Goal: Task Accomplishment & Management: Use online tool/utility

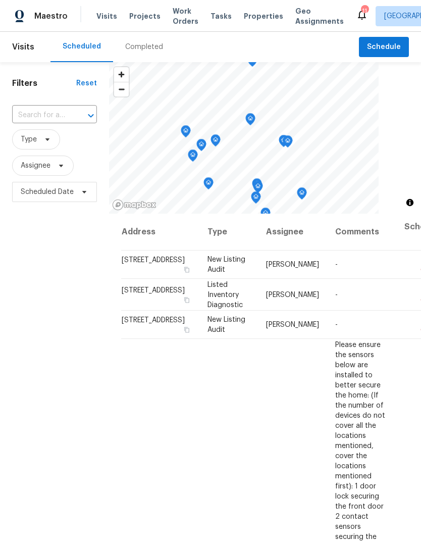
click at [142, 53] on div "Completed" at bounding box center [144, 47] width 62 height 30
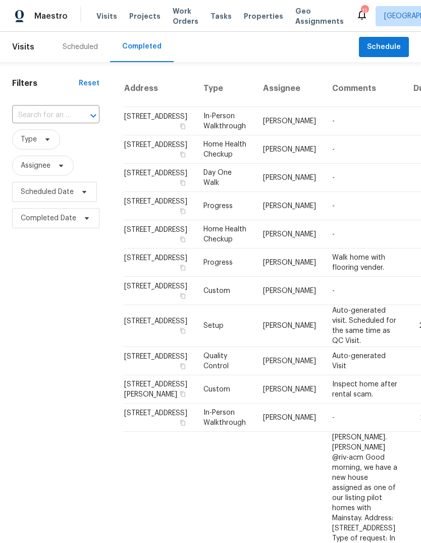
click at [252, 20] on span "Properties" at bounding box center [263, 16] width 39 height 10
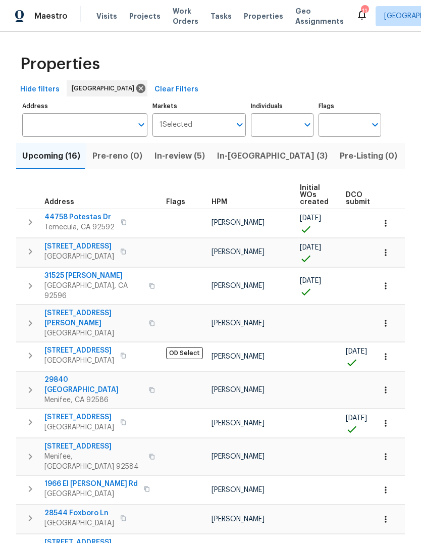
click at [274, 120] on input "Individuals" at bounding box center [274, 125] width 47 height 24
type input "[PERSON_NAME]"
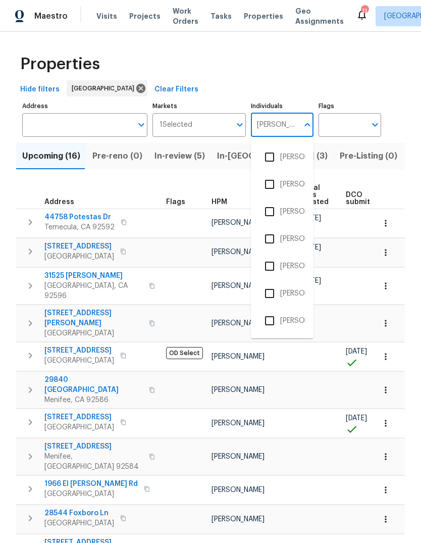
click at [291, 206] on li "[PERSON_NAME]" at bounding box center [282, 211] width 46 height 21
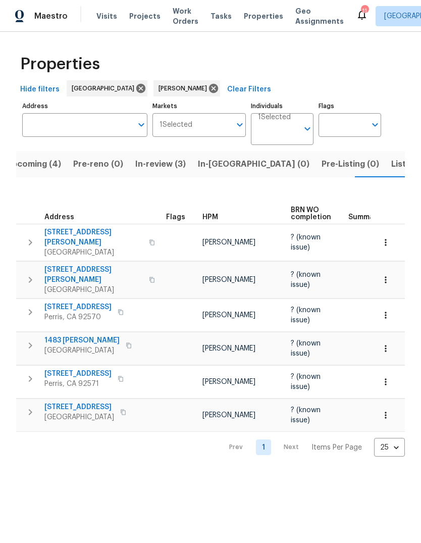
click at [391, 168] on span "Listed (3)" at bounding box center [410, 164] width 38 height 14
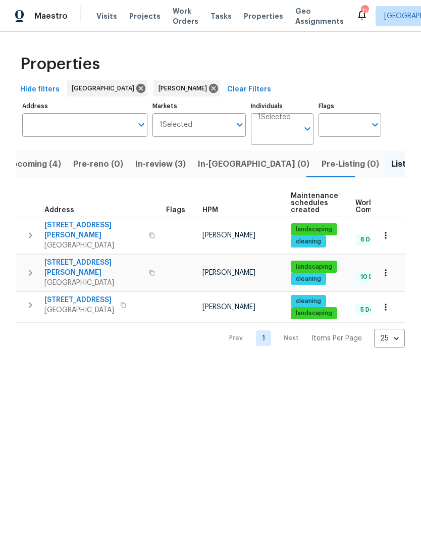
click at [212, 18] on span "Tasks" at bounding box center [221, 16] width 21 height 7
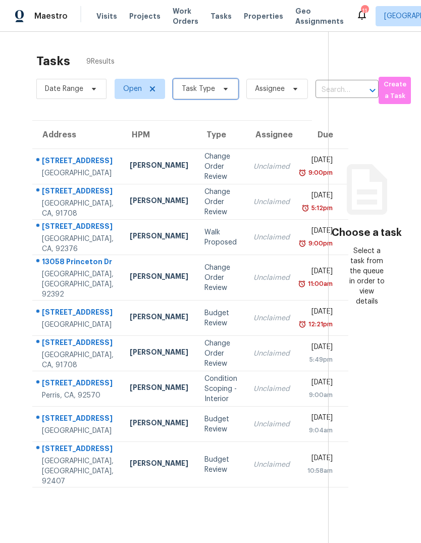
click at [212, 84] on span "Task Type" at bounding box center [198, 89] width 33 height 10
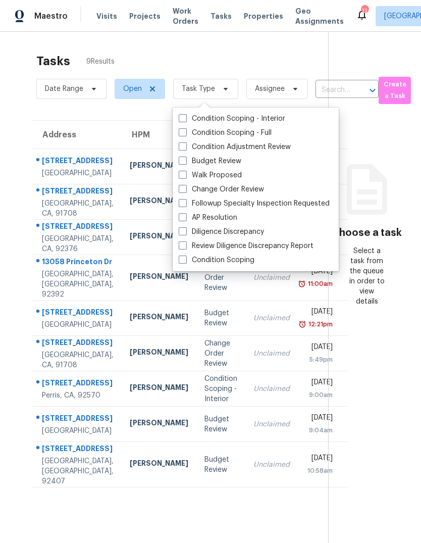
click at [232, 156] on label "Budget Review" at bounding box center [210, 161] width 63 height 10
click at [185, 156] on input "Budget Review" at bounding box center [182, 159] width 7 height 7
checkbox input "true"
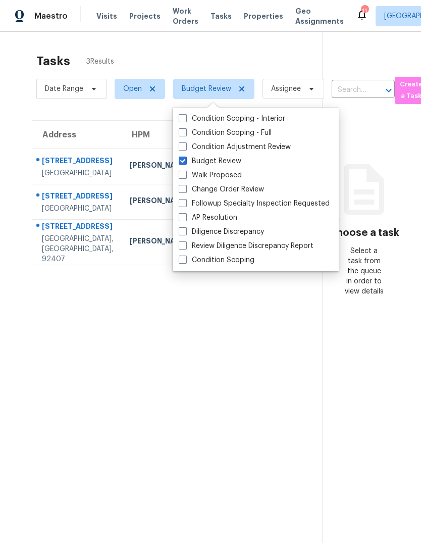
click at [247, 433] on section "Tasks 3 Results Date Range Open Budget Review Assignee ​ Create a Task Address …" at bounding box center [169, 311] width 306 height 527
